Goal: Transaction & Acquisition: Download file/media

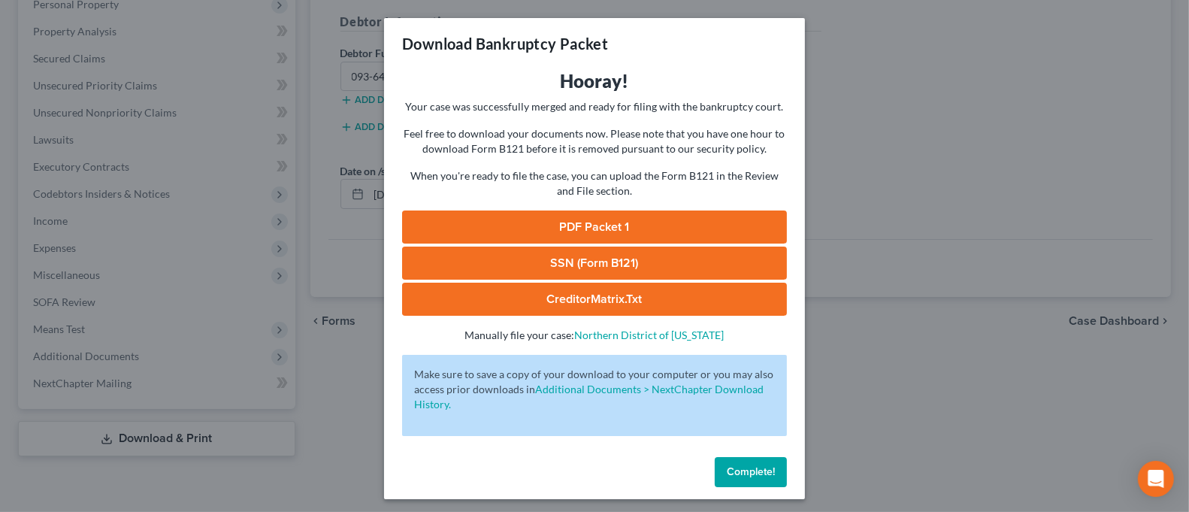
click at [824, 348] on div "Download Bankruptcy Packet Hooray! Your case was successfully merged and ready …" at bounding box center [594, 256] width 1189 height 512
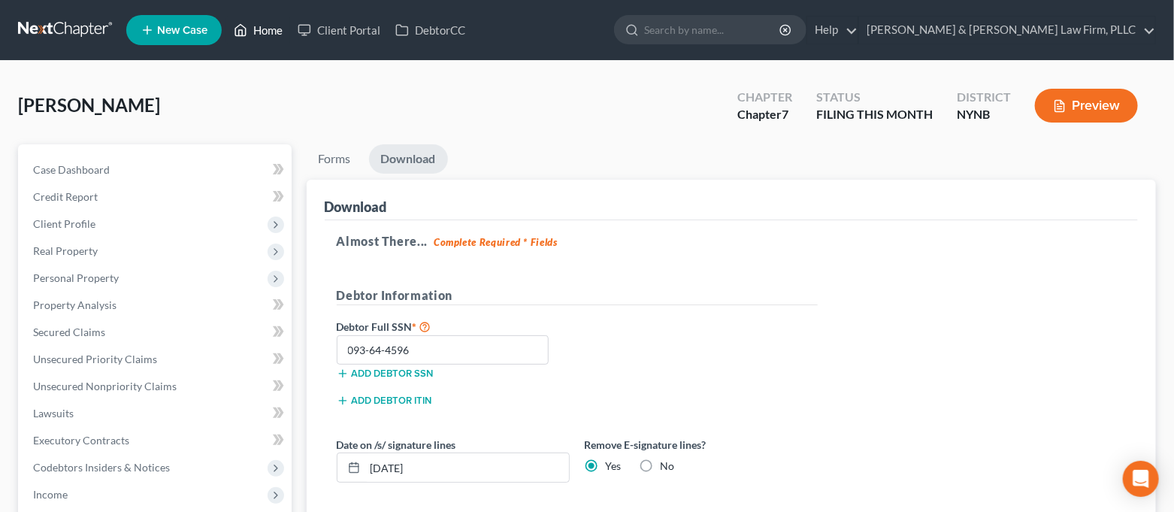
click at [253, 32] on link "Home" at bounding box center [258, 30] width 64 height 27
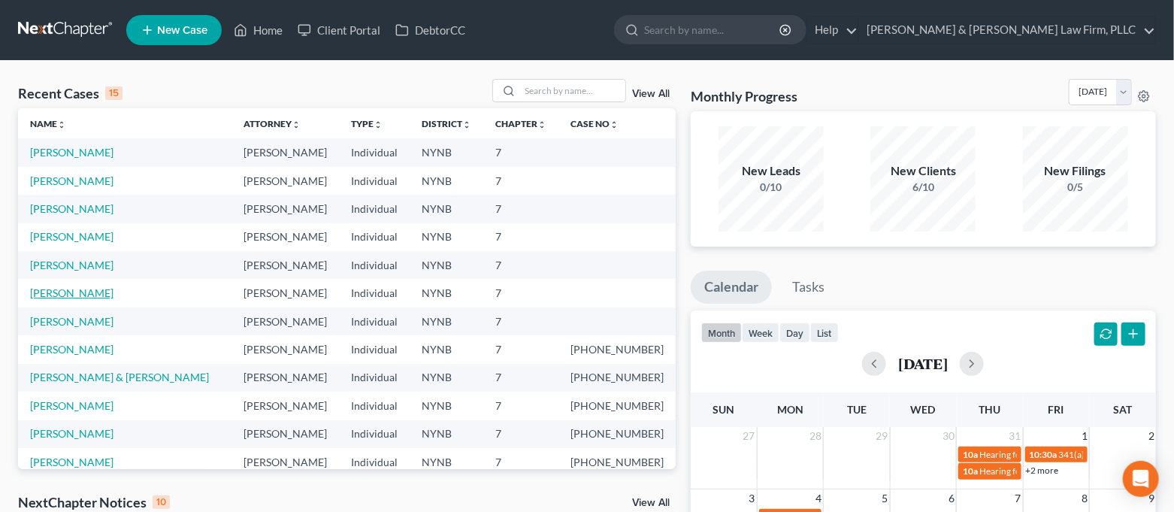
click at [89, 292] on link "[PERSON_NAME]" at bounding box center [71, 292] width 83 height 13
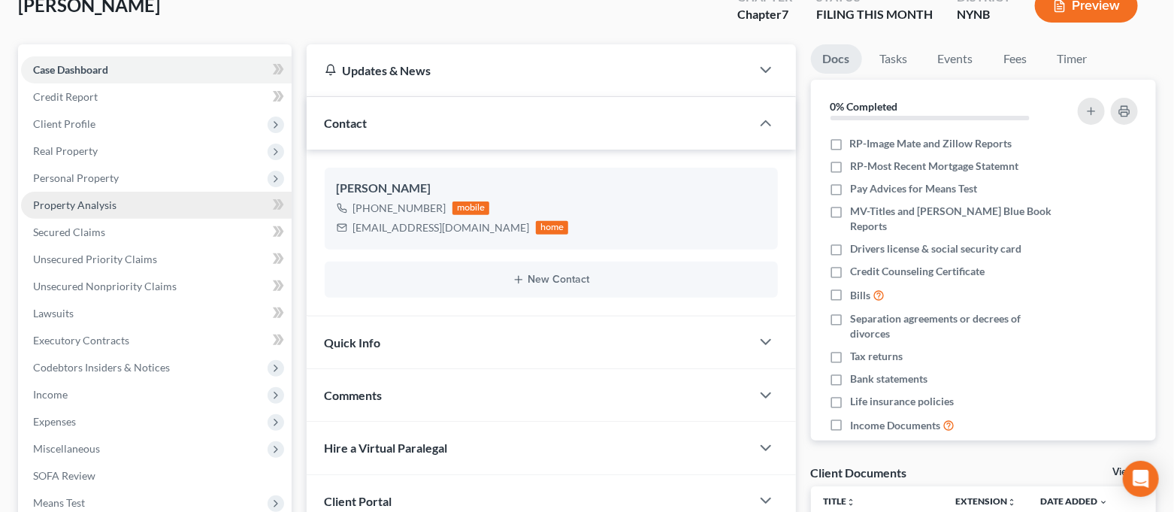
scroll to position [300, 0]
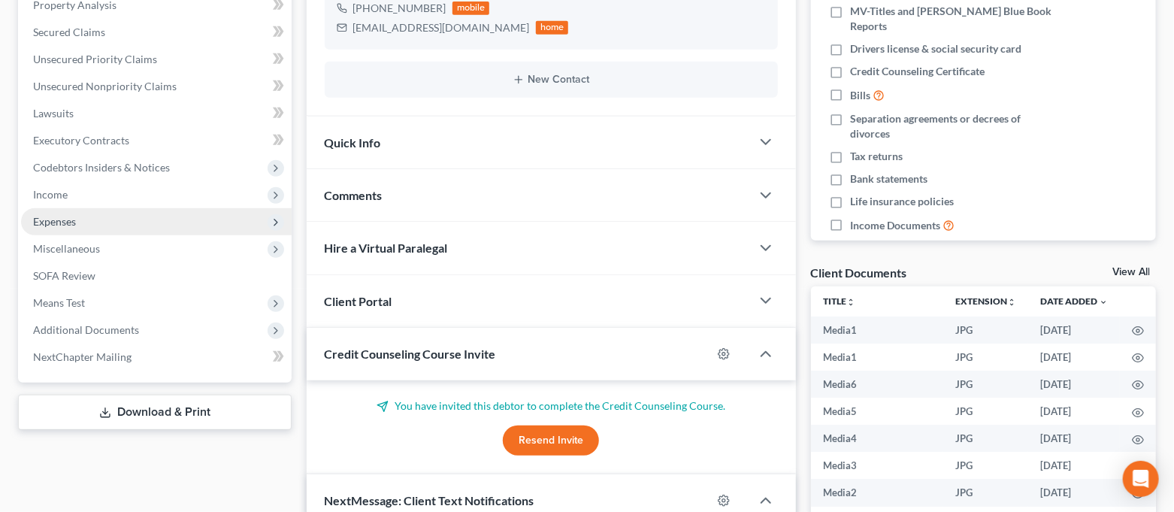
click at [131, 228] on span "Expenses" at bounding box center [156, 221] width 271 height 27
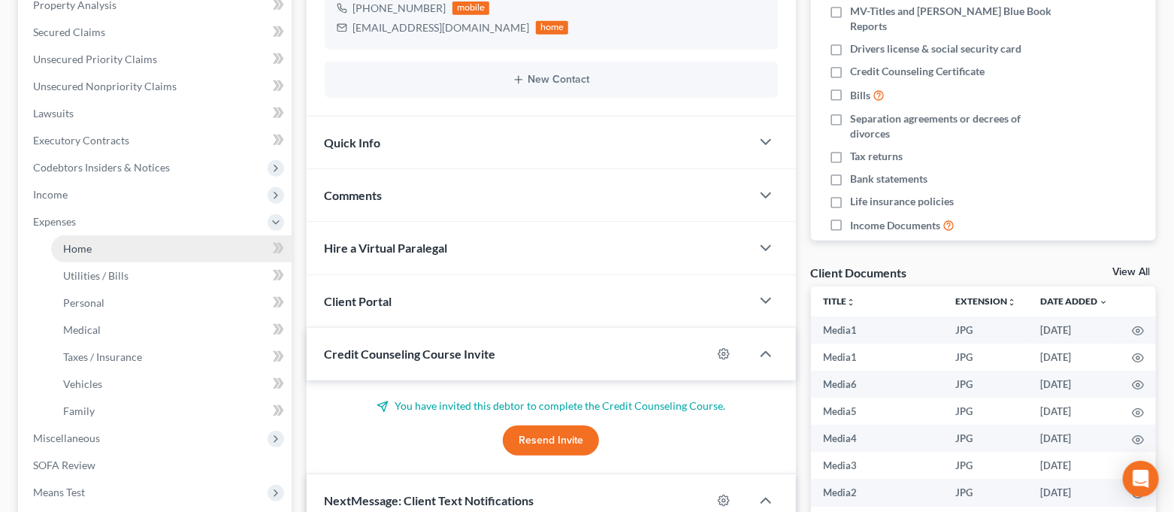
click at [131, 241] on link "Home" at bounding box center [171, 248] width 240 height 27
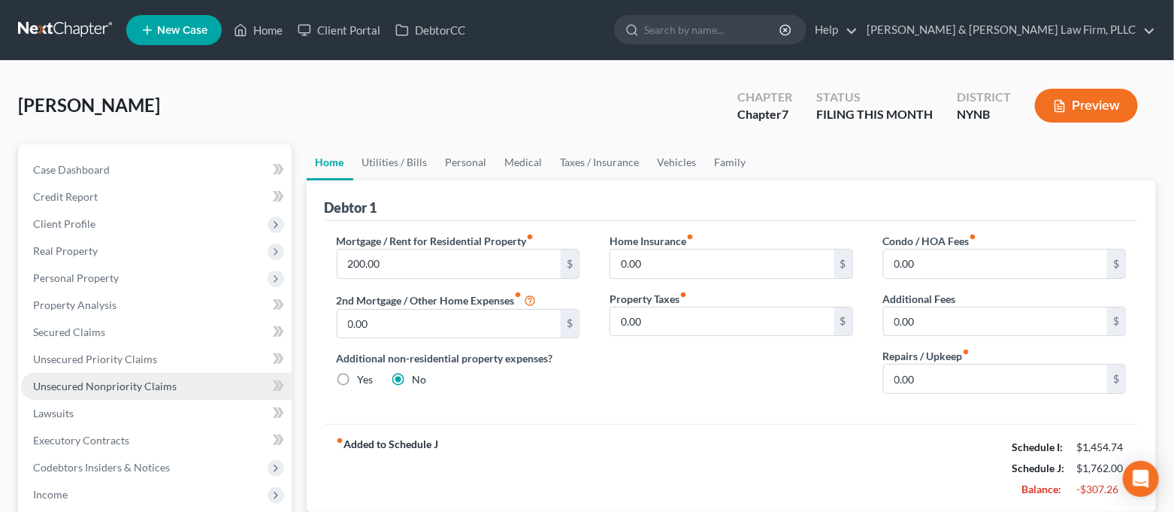
click at [125, 391] on span "Unsecured Nonpriority Claims" at bounding box center [105, 386] width 144 height 13
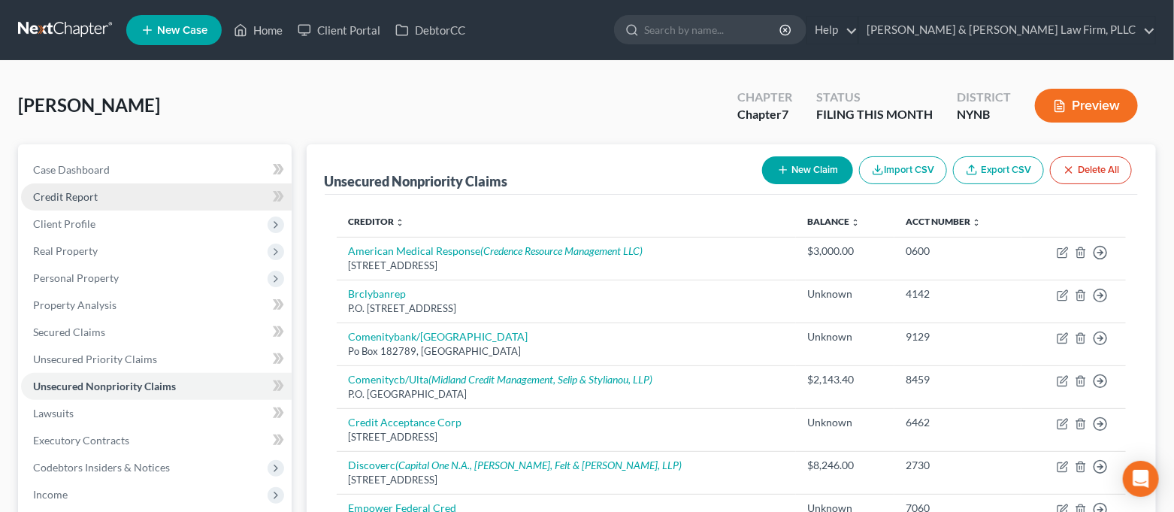
click at [166, 199] on link "Credit Report" at bounding box center [156, 196] width 271 height 27
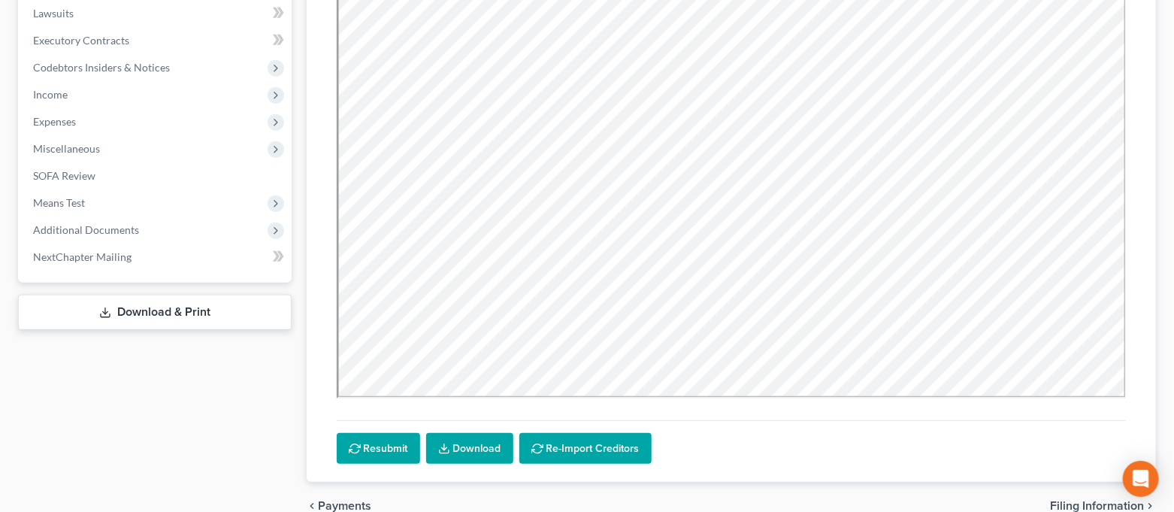
scroll to position [401, 0]
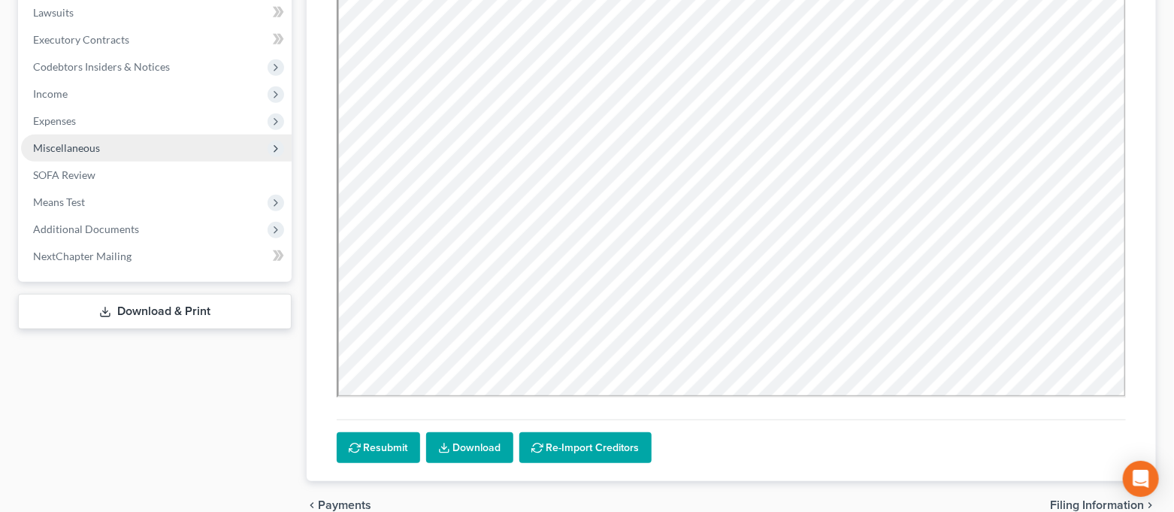
click at [142, 140] on span "Miscellaneous" at bounding box center [156, 148] width 271 height 27
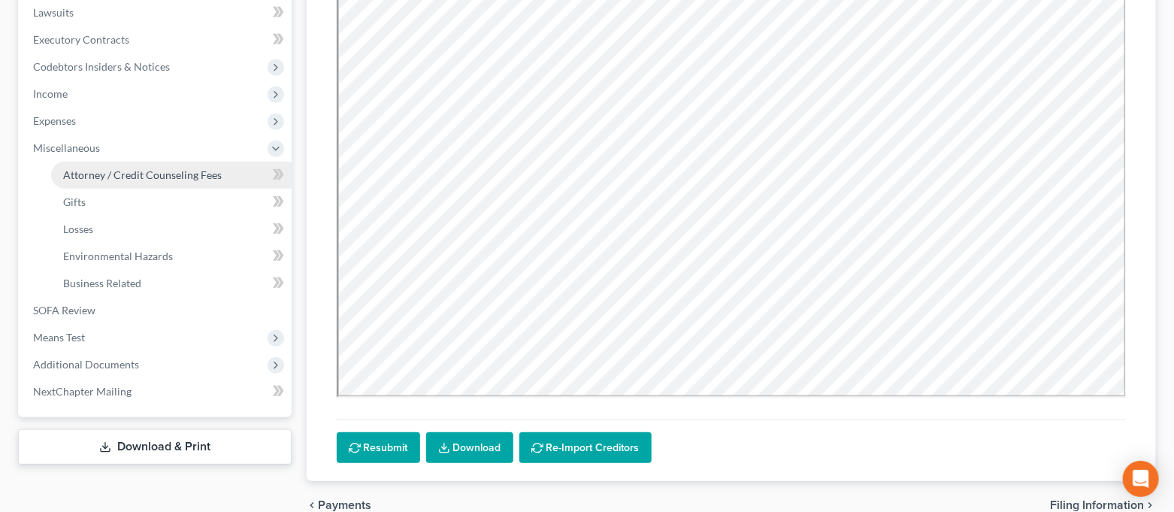
click at [142, 171] on span "Attorney / Credit Counseling Fees" at bounding box center [142, 174] width 159 height 13
select select "0"
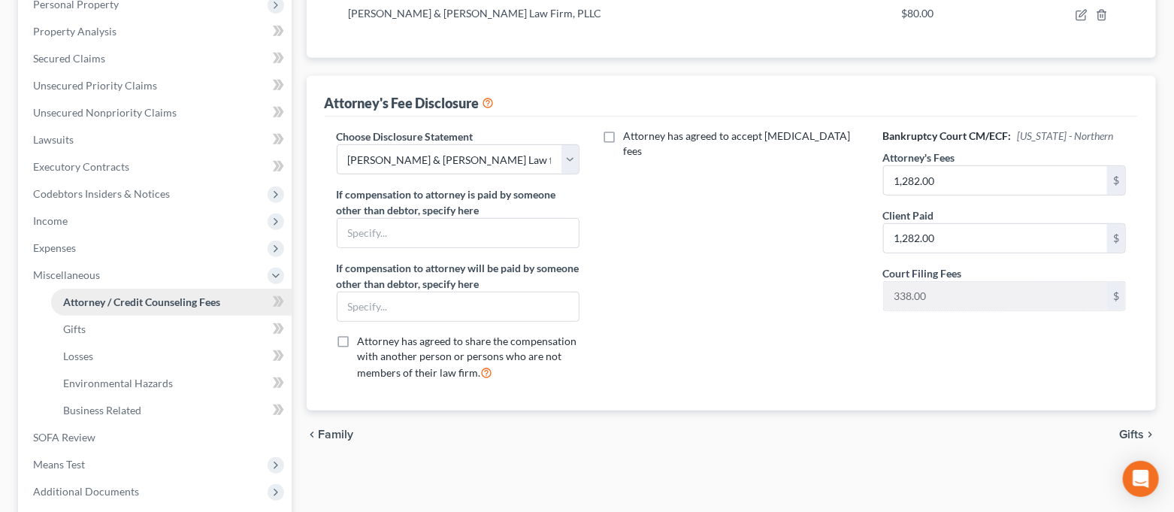
scroll to position [409, 0]
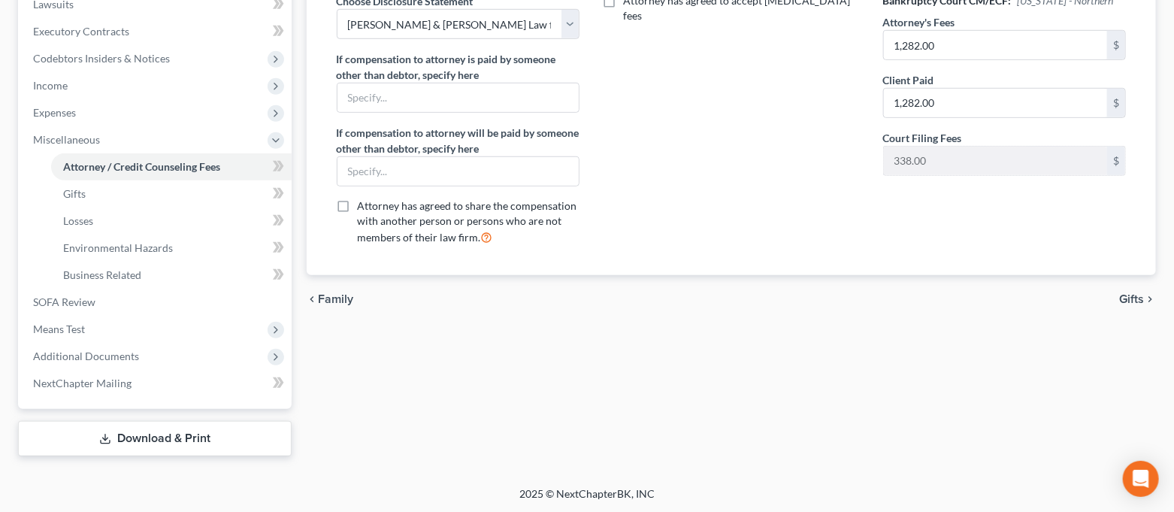
click at [180, 437] on link "Download & Print" at bounding box center [155, 438] width 274 height 35
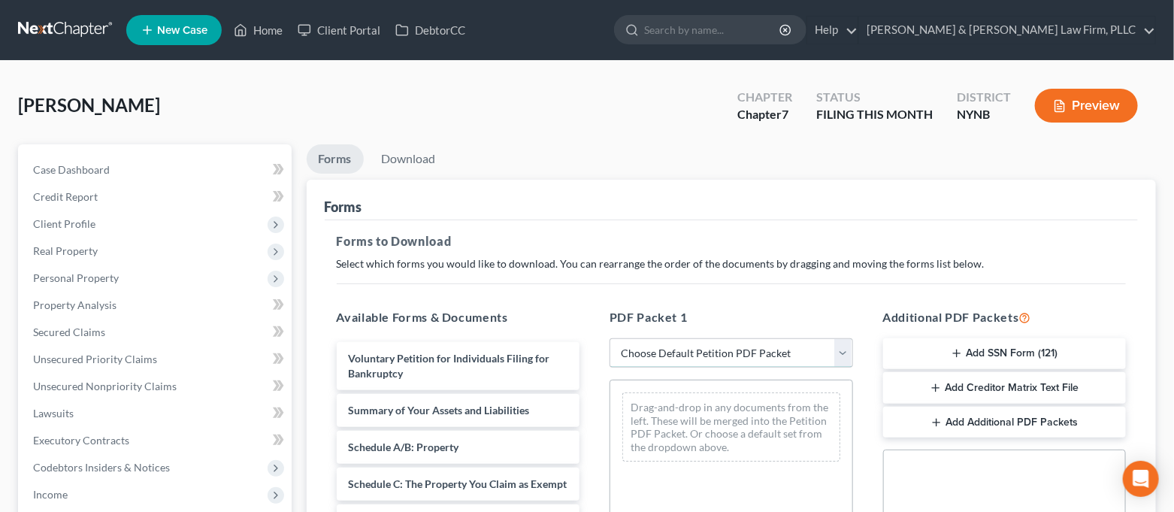
click at [719, 346] on select "Choose Default Petition PDF Packet Complete Bankruptcy Petition (all forms and …" at bounding box center [732, 353] width 244 height 30
select select "0"
click at [610, 338] on select "Choose Default Petition PDF Packet Complete Bankruptcy Petition (all forms and …" at bounding box center [732, 353] width 244 height 30
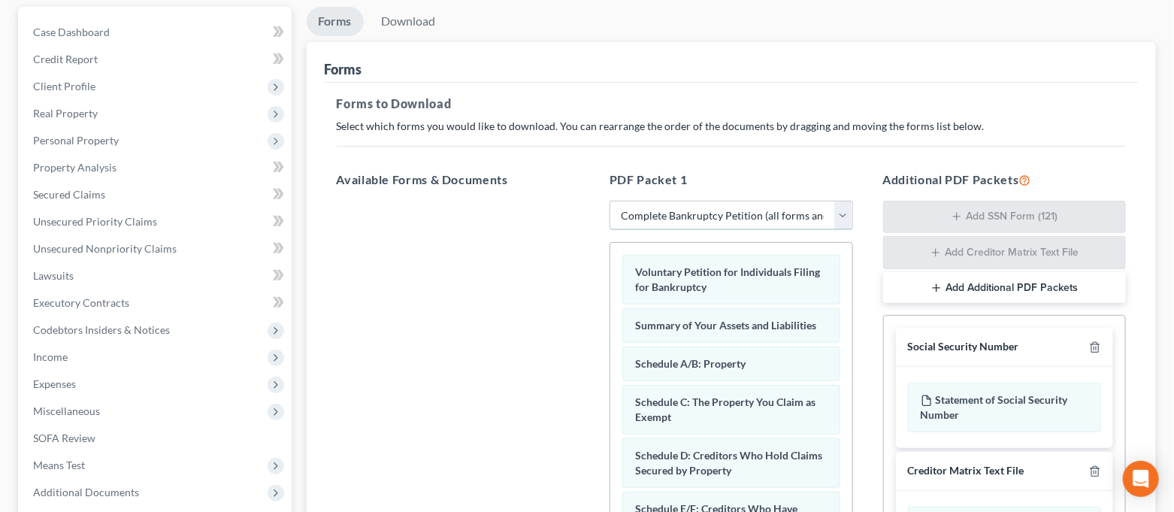
scroll to position [401, 0]
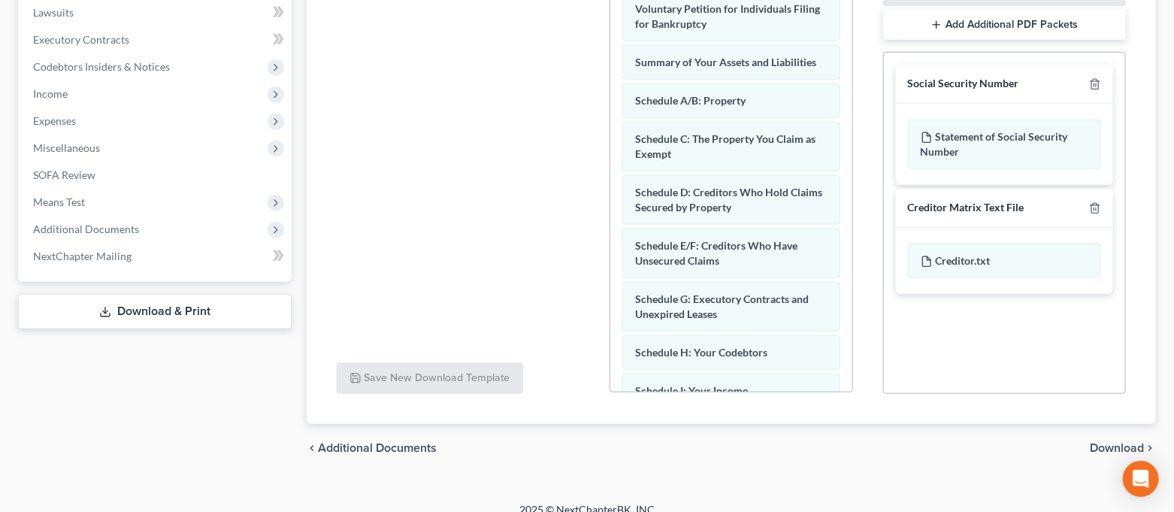
click at [1107, 444] on span "Download" at bounding box center [1117, 448] width 54 height 12
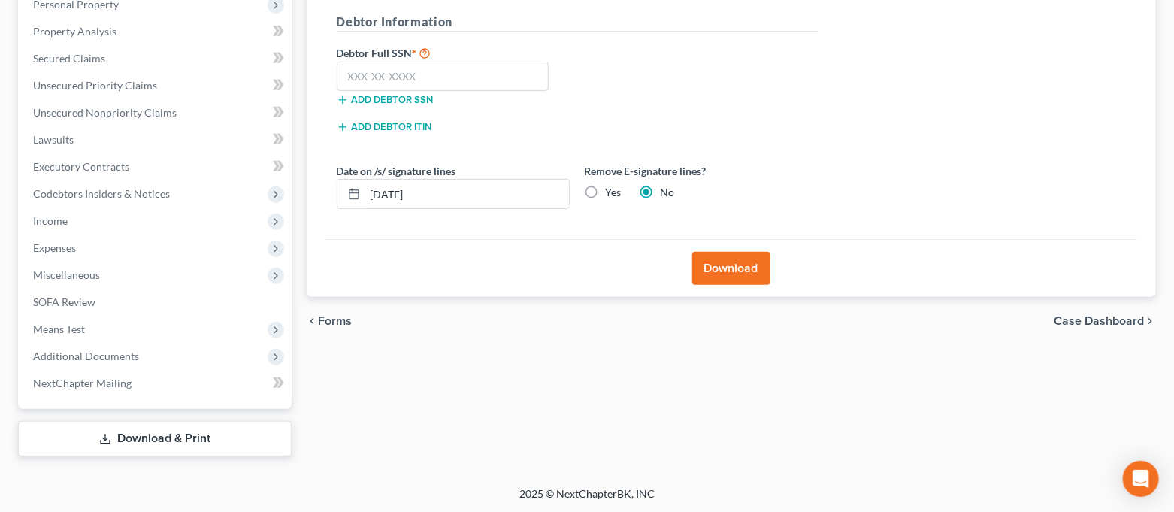
click at [606, 195] on label "Yes" at bounding box center [614, 192] width 16 height 15
click at [612, 195] on input "Yes" at bounding box center [617, 190] width 10 height 10
radio input "true"
radio input "false"
click at [456, 195] on input "[DATE]" at bounding box center [467, 194] width 204 height 29
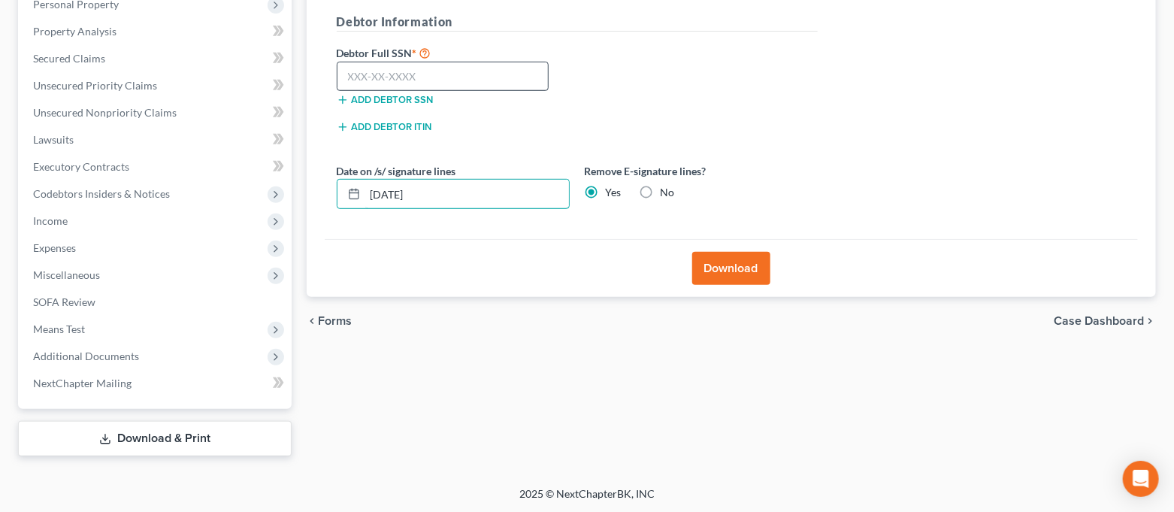
type input "[DATE]"
click at [443, 78] on input "text" at bounding box center [443, 77] width 213 height 30
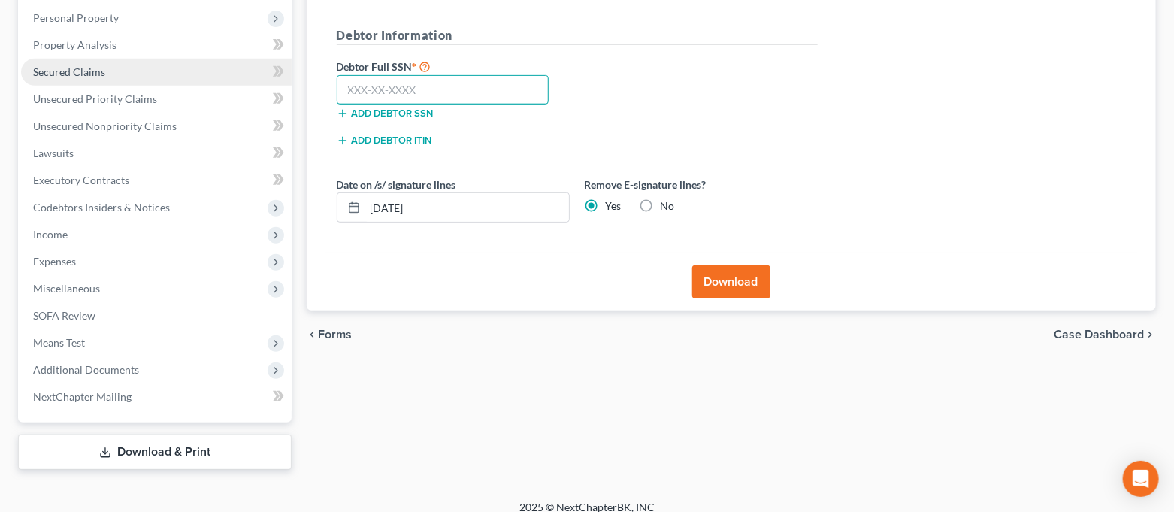
scroll to position [174, 0]
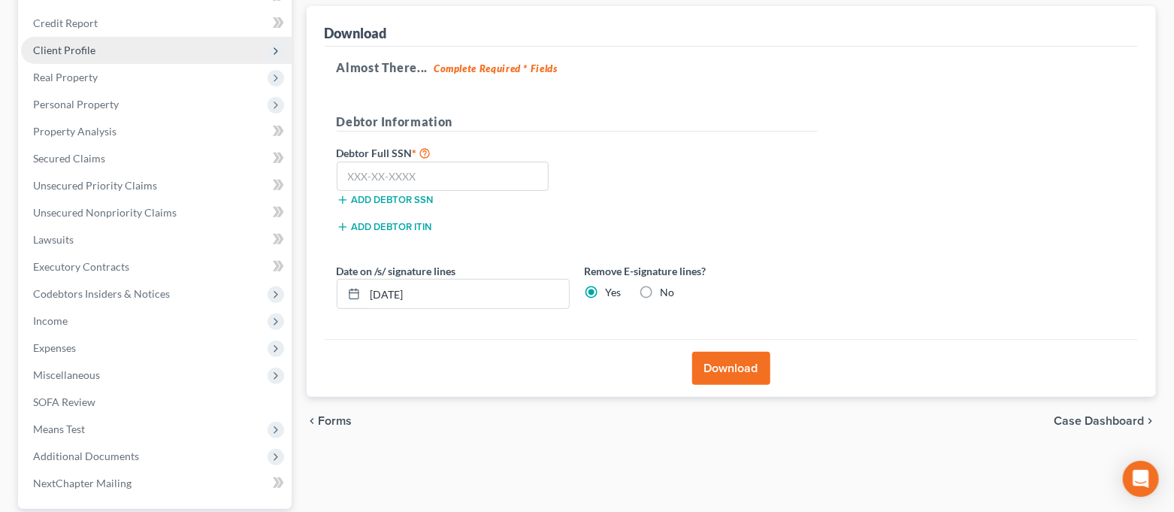
click at [132, 46] on span "Client Profile" at bounding box center [156, 50] width 271 height 27
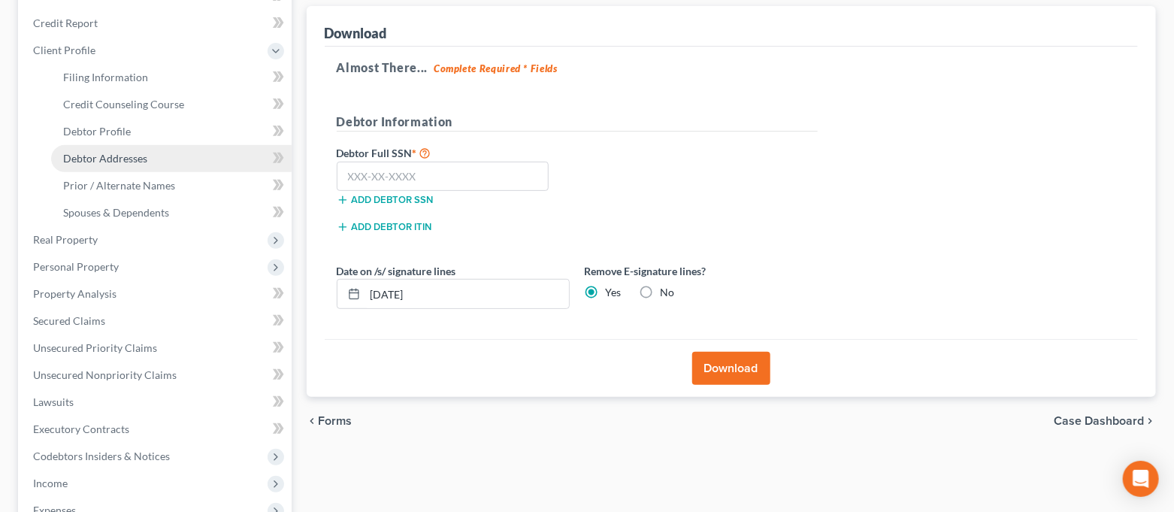
click at [160, 161] on link "Debtor Addresses" at bounding box center [171, 158] width 240 height 27
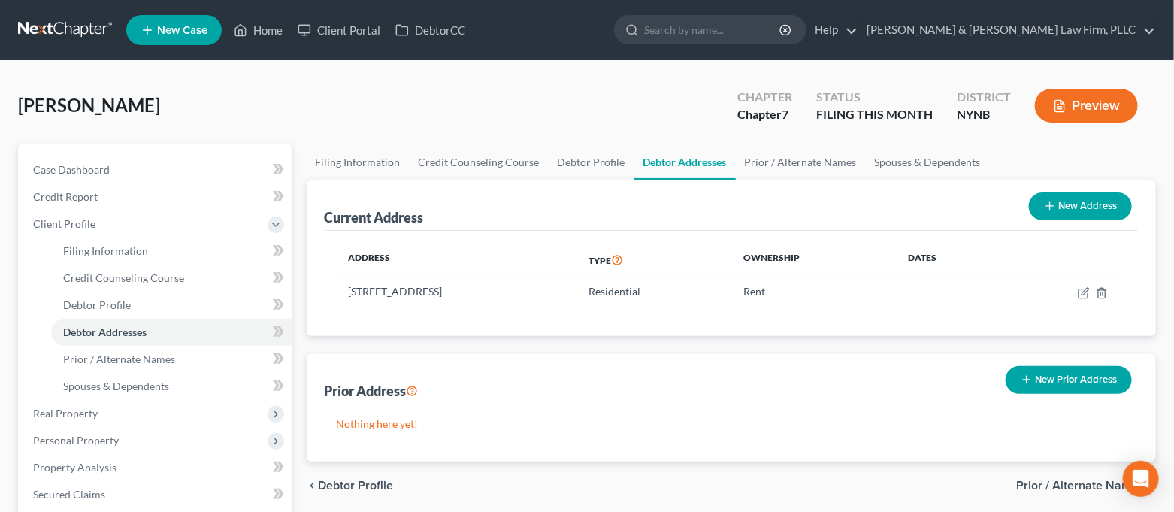
click at [1035, 380] on button "New Prior Address" at bounding box center [1069, 380] width 126 height 28
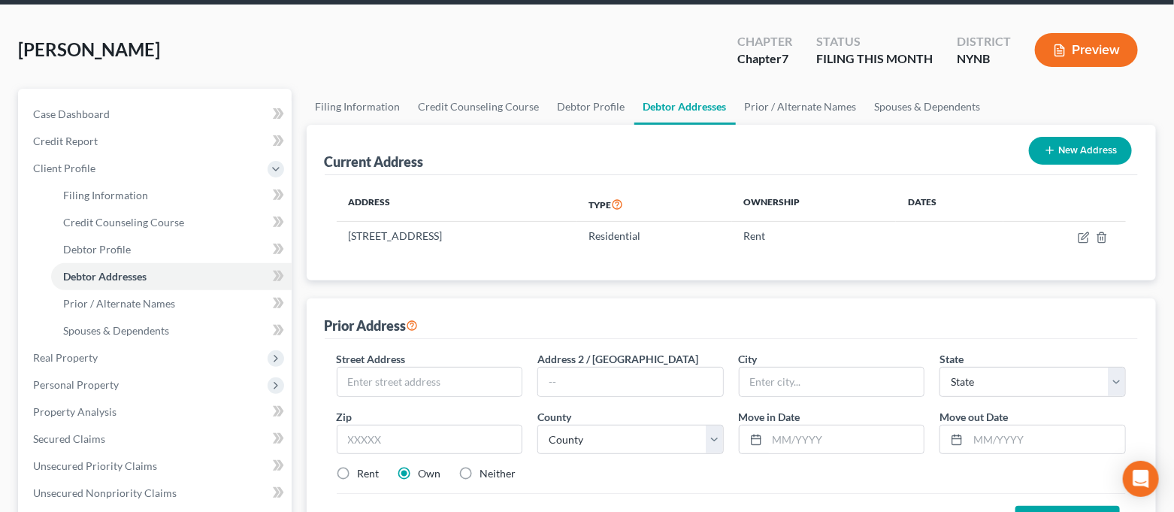
scroll to position [100, 0]
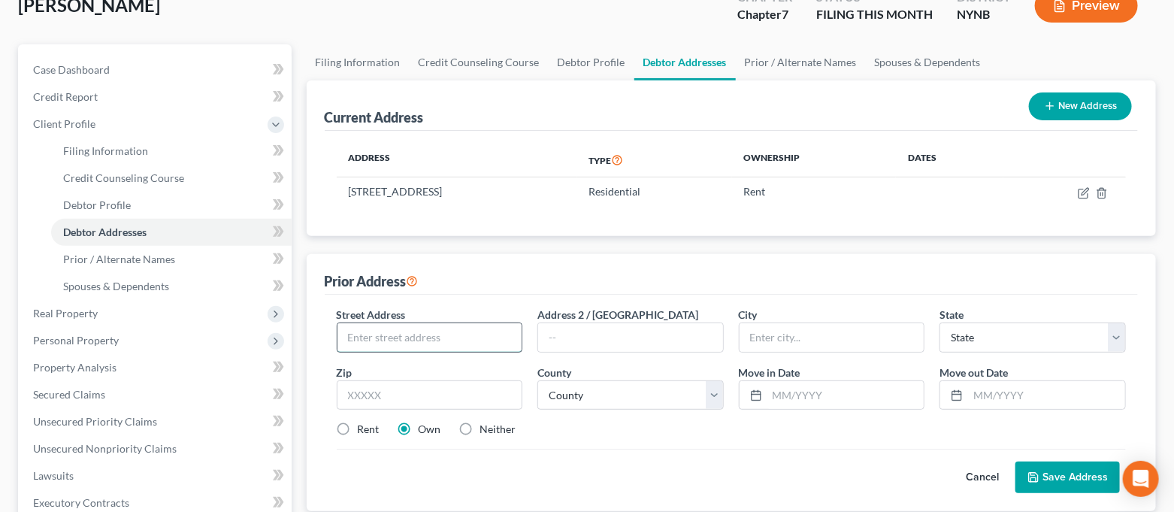
click at [466, 330] on input "text" at bounding box center [429, 337] width 185 height 29
type input "[STREET_ADDRESS]"
click at [454, 381] on input "text" at bounding box center [430, 395] width 186 height 30
type input "13027"
click at [567, 456] on div "Cancel Save Address" at bounding box center [732, 471] width 790 height 44
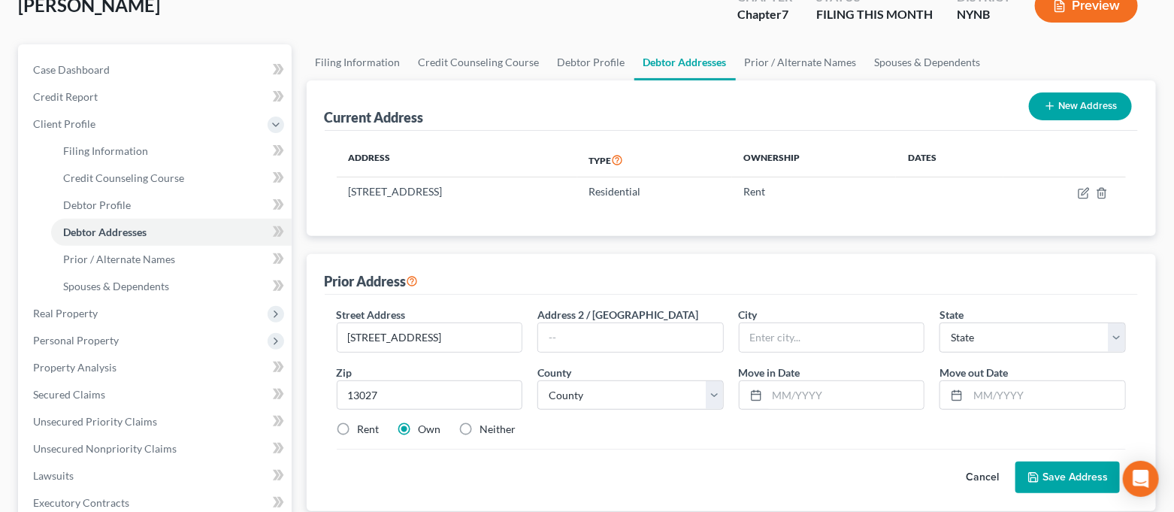
type input "[GEOGRAPHIC_DATA]"
select select "35"
click at [361, 430] on label "Rent" at bounding box center [369, 429] width 22 height 15
click at [364, 430] on input "Rent" at bounding box center [369, 427] width 10 height 10
radio input "true"
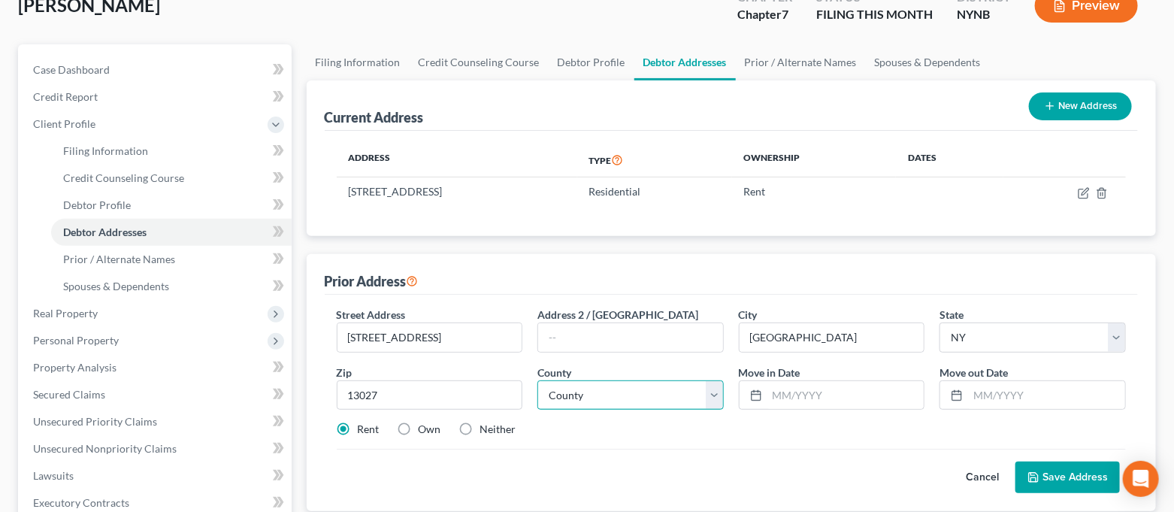
click at [708, 401] on select "County [GEOGRAPHIC_DATA] [GEOGRAPHIC_DATA] [GEOGRAPHIC_DATA] [GEOGRAPHIC_DATA] …" at bounding box center [630, 395] width 186 height 30
select select "33"
click at [537, 380] on select "County [GEOGRAPHIC_DATA] [GEOGRAPHIC_DATA] [GEOGRAPHIC_DATA] [GEOGRAPHIC_DATA] …" at bounding box center [630, 395] width 186 height 30
click at [805, 390] on input "text" at bounding box center [845, 395] width 157 height 29
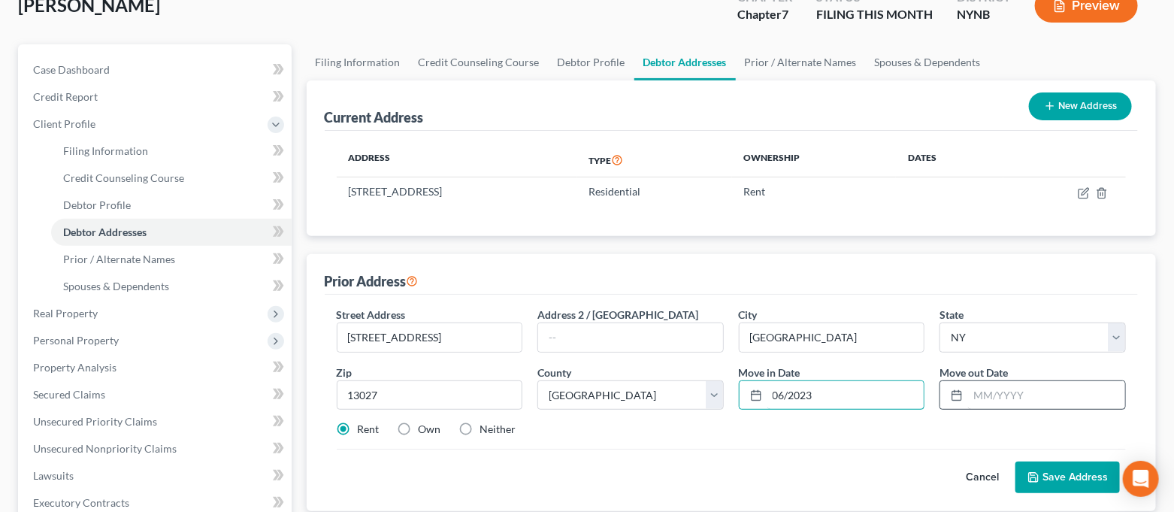
type input "06/2023"
click at [1003, 401] on input "text" at bounding box center [1046, 395] width 157 height 29
type input "02/2024"
click at [1063, 470] on button "Save Address" at bounding box center [1067, 477] width 104 height 32
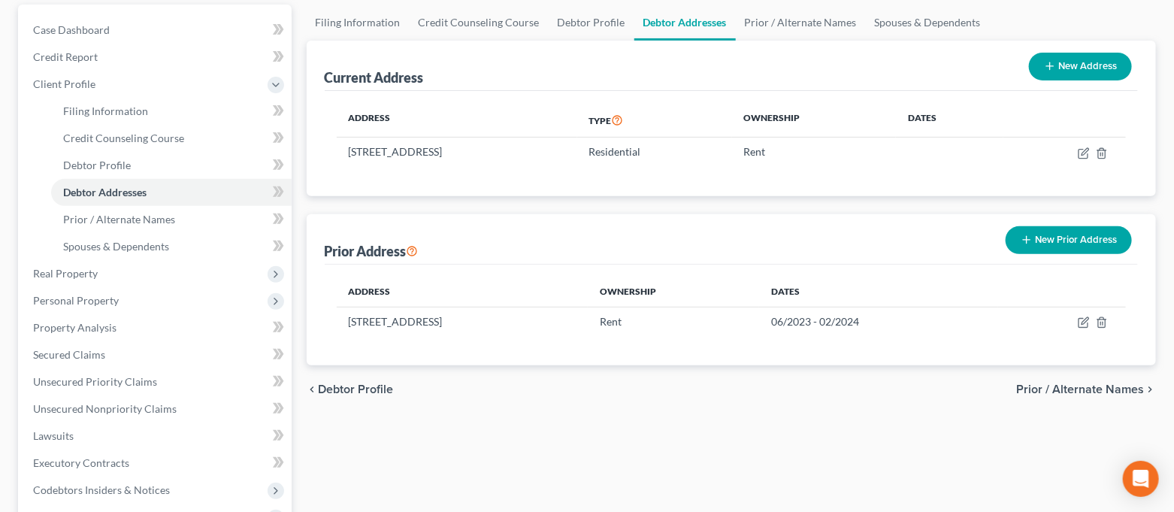
scroll to position [436, 0]
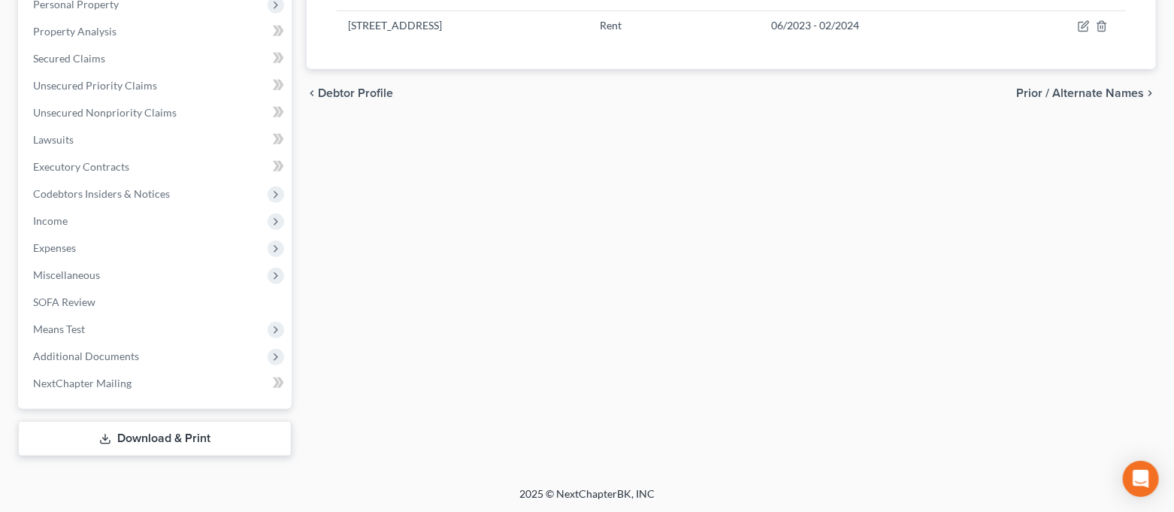
click at [151, 433] on link "Download & Print" at bounding box center [155, 438] width 274 height 35
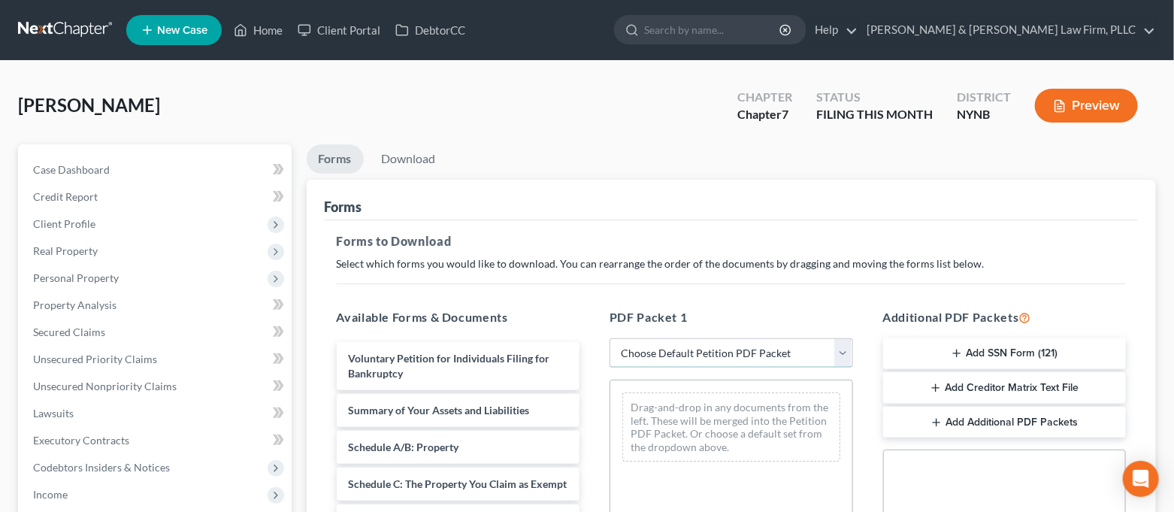
click at [777, 349] on select "Choose Default Petition PDF Packet Complete Bankruptcy Petition (all forms and …" at bounding box center [732, 353] width 244 height 30
select select "0"
click at [610, 338] on select "Choose Default Petition PDF Packet Complete Bankruptcy Petition (all forms and …" at bounding box center [732, 353] width 244 height 30
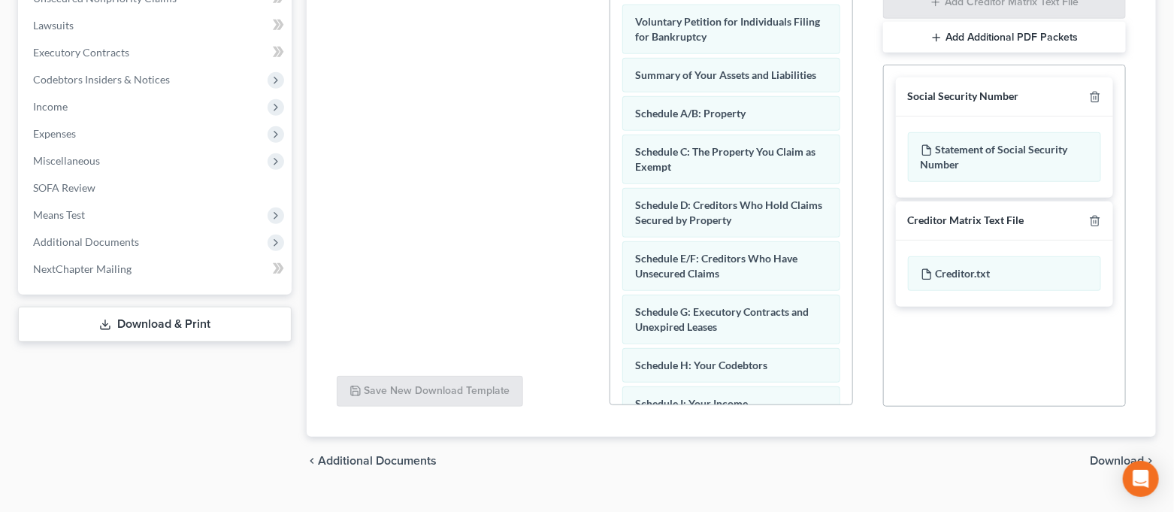
scroll to position [401, 0]
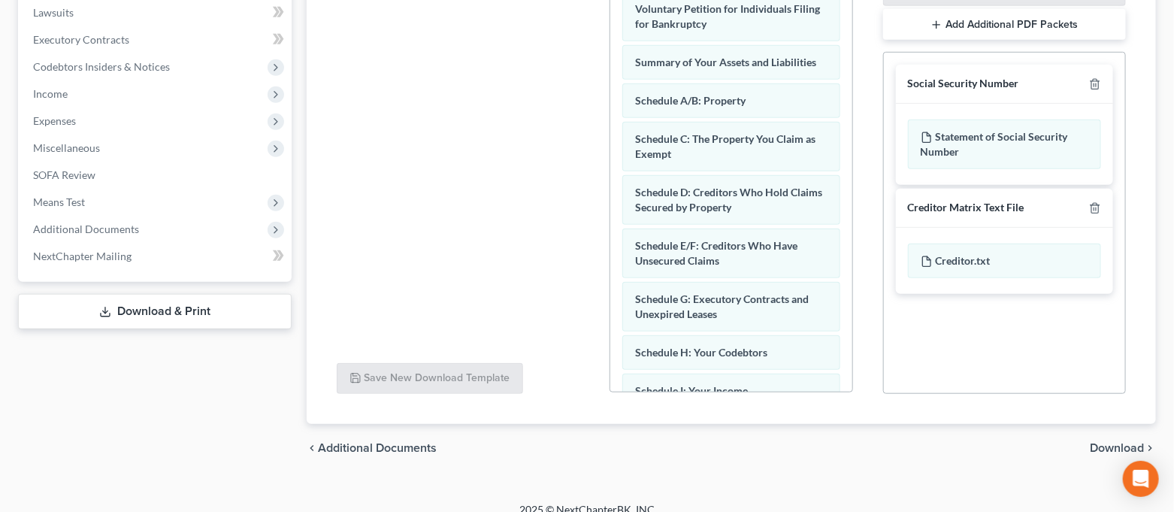
click at [1094, 442] on span "Download" at bounding box center [1117, 448] width 54 height 12
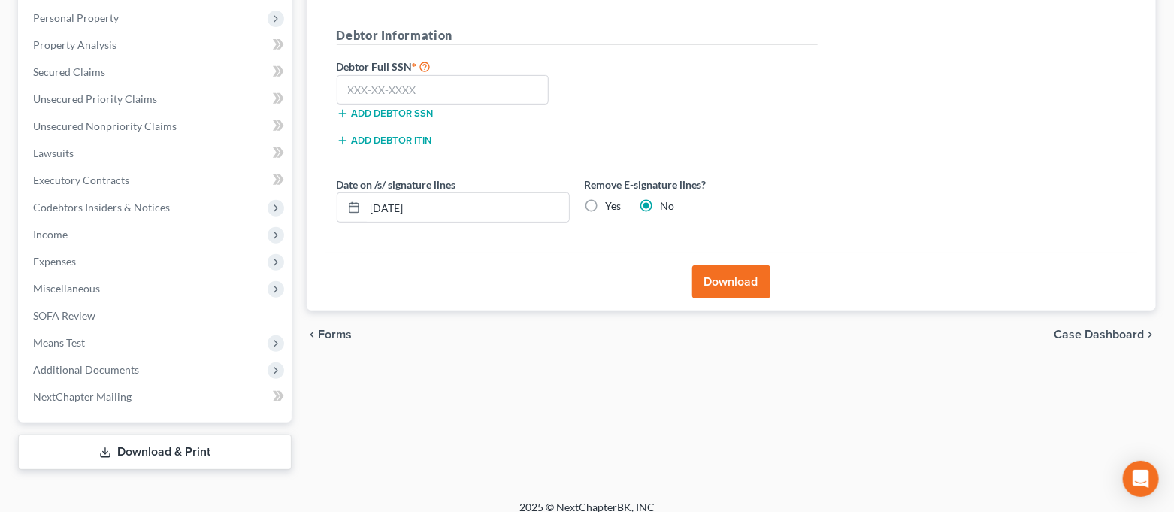
scroll to position [274, 0]
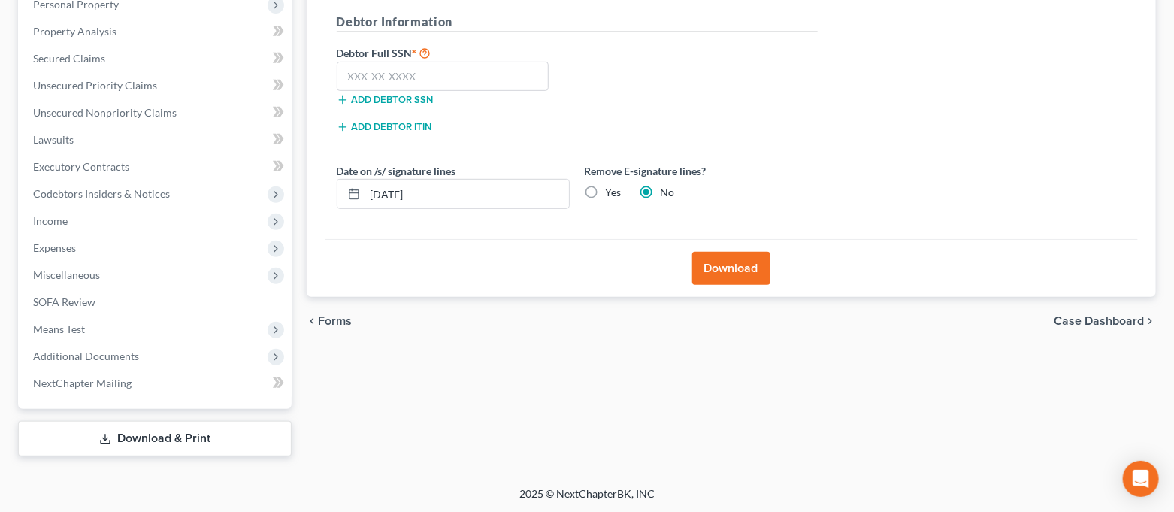
click at [606, 189] on label "Yes" at bounding box center [614, 192] width 16 height 15
click at [612, 189] on input "Yes" at bounding box center [617, 190] width 10 height 10
radio input "true"
radio input "false"
drag, startPoint x: 449, startPoint y: 197, endPoint x: 361, endPoint y: 212, distance: 89.2
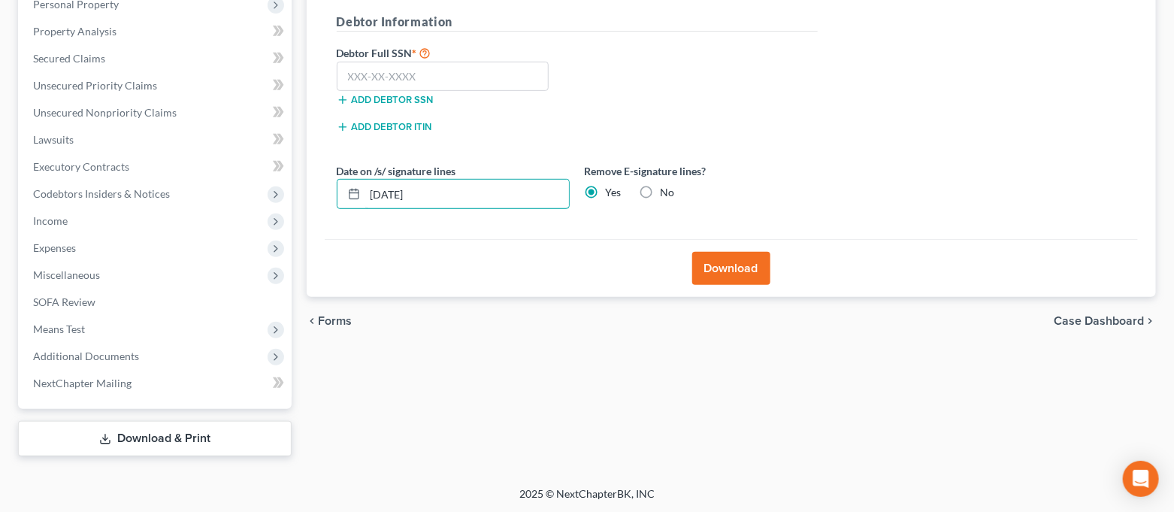
click at [361, 212] on div "Date on /s/ signature lines [DATE] Remove E-signature lines? Yes No" at bounding box center [577, 192] width 496 height 58
type input "[DATE]"
click at [385, 80] on input "text" at bounding box center [443, 77] width 213 height 30
click at [379, 80] on input "text" at bounding box center [443, 77] width 213 height 30
